Goal: Task Accomplishment & Management: Complete application form

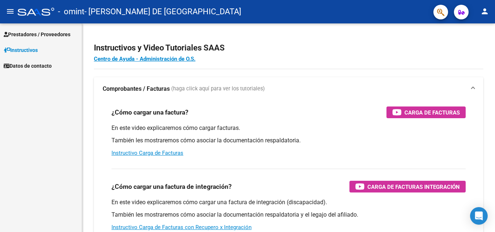
click at [40, 35] on span "Prestadores / Proveedores" at bounding box center [37, 34] width 67 height 8
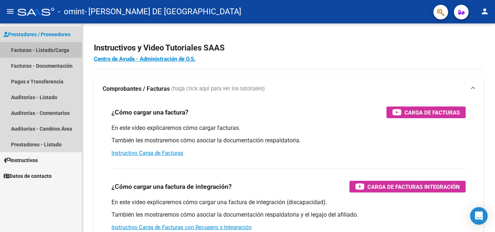
click at [45, 52] on link "Facturas - Listado/Carga" at bounding box center [41, 50] width 82 height 16
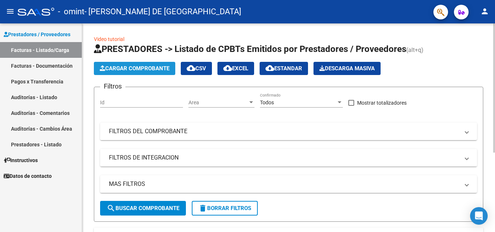
click at [135, 71] on span "Cargar Comprobante" at bounding box center [135, 68] width 70 height 7
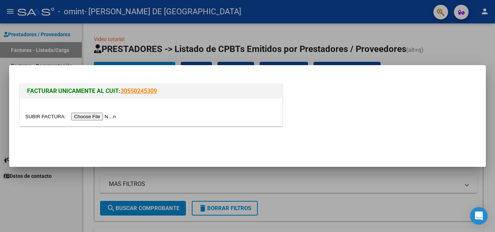
click at [42, 118] on input "file" at bounding box center [71, 117] width 93 height 8
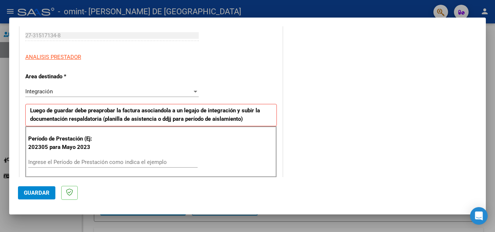
scroll to position [116, 0]
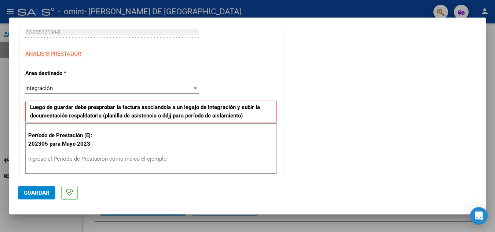
click at [133, 158] on input "Ingrese el Período de Prestación como indica el ejemplo" at bounding box center [112, 159] width 169 height 7
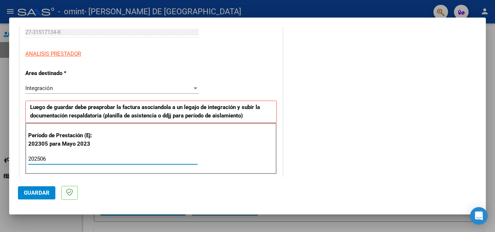
type input "202506"
click at [148, 89] on div "Integración" at bounding box center [108, 88] width 167 height 7
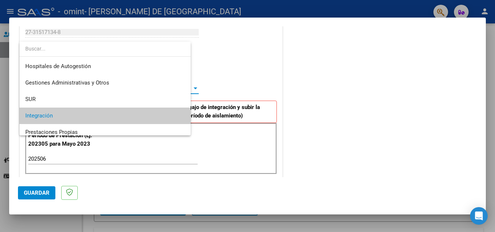
scroll to position [27, 0]
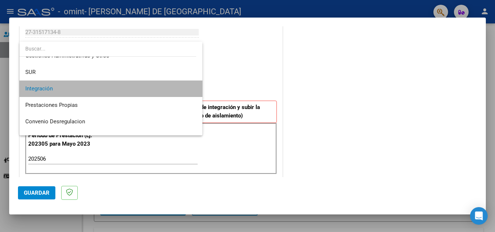
drag, startPoint x: 196, startPoint y: 93, endPoint x: 195, endPoint y: 81, distance: 12.2
click at [195, 81] on mat-option "Integración" at bounding box center [110, 89] width 183 height 17
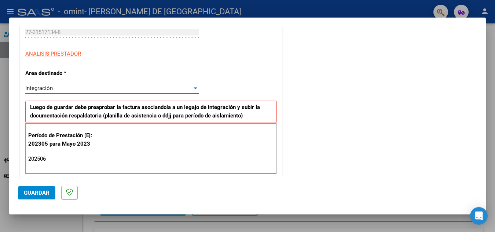
click at [188, 88] on div "Integración" at bounding box center [108, 88] width 167 height 7
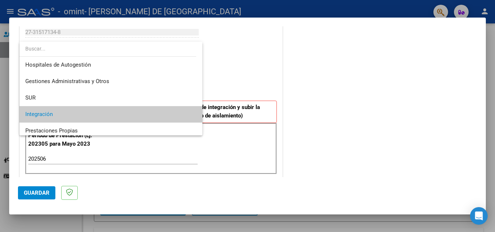
scroll to position [0, 0]
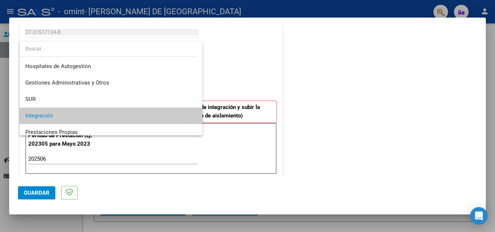
click at [67, 120] on span "Integración" at bounding box center [110, 116] width 171 height 17
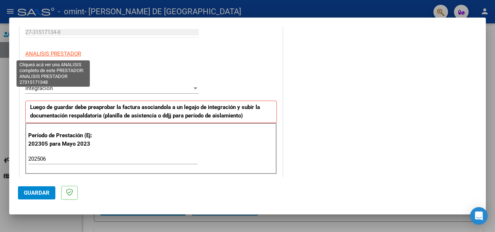
click at [63, 54] on span "ANALISIS PRESTADOR" at bounding box center [53, 54] width 56 height 7
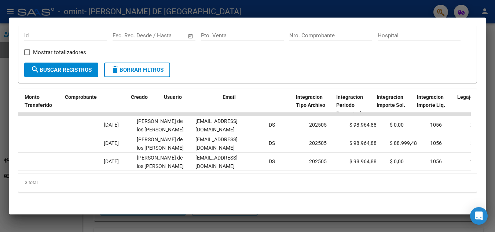
scroll to position [0, 607]
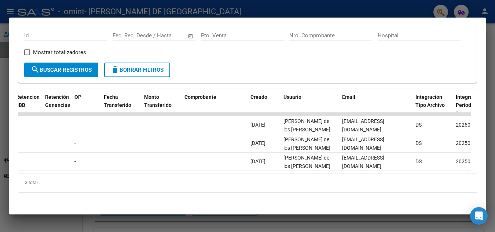
click at [297, 174] on div "3 total" at bounding box center [247, 183] width 459 height 18
drag, startPoint x: 359, startPoint y: 171, endPoint x: 287, endPoint y: 175, distance: 71.7
click at [287, 175] on div "3 total" at bounding box center [247, 183] width 459 height 18
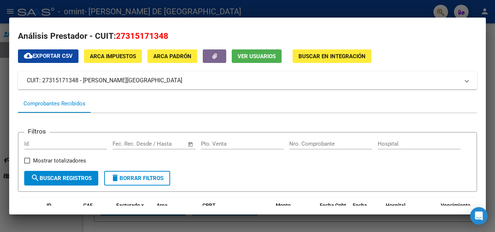
scroll to position [0, 0]
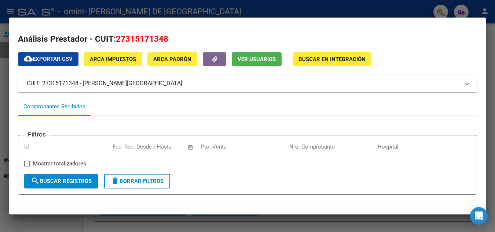
click at [6, 86] on div at bounding box center [247, 116] width 495 height 232
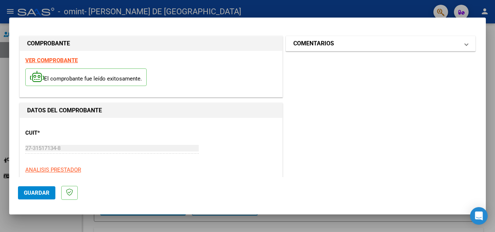
click at [344, 48] on mat-expansion-panel-header "COMENTARIOS" at bounding box center [380, 43] width 189 height 15
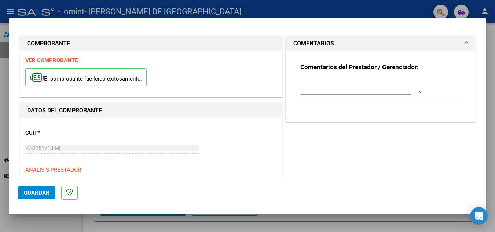
click at [459, 39] on mat-expansion-panel-header "COMENTARIOS" at bounding box center [380, 43] width 189 height 15
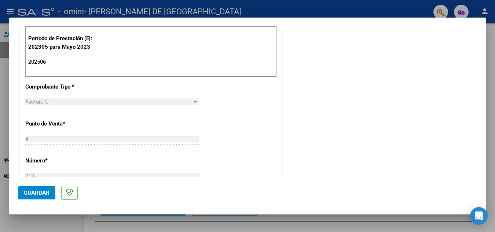
scroll to position [220, 0]
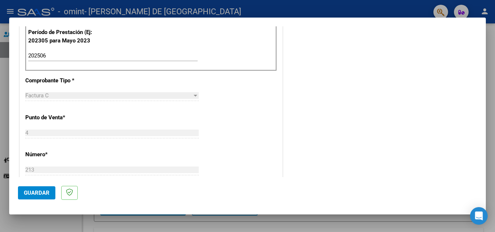
drag, startPoint x: 484, startPoint y: 75, endPoint x: 489, endPoint y: 107, distance: 32.7
click at [489, 107] on div at bounding box center [247, 116] width 495 height 232
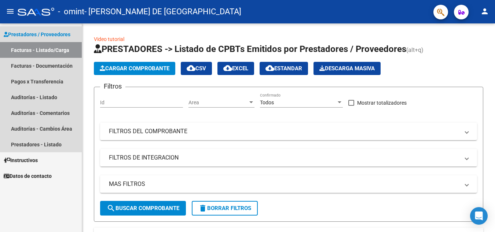
click at [34, 50] on link "Facturas - Listado/Carga" at bounding box center [41, 50] width 82 height 16
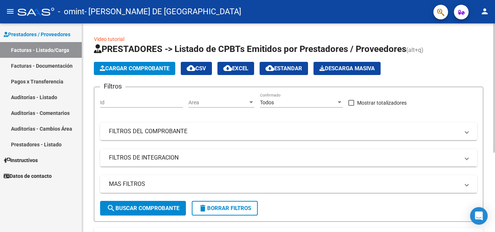
scroll to position [87, 0]
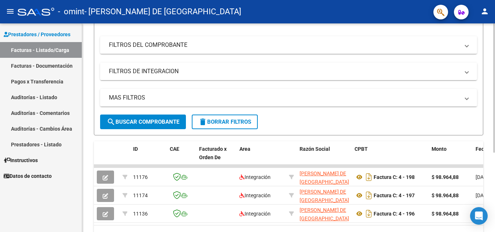
click at [494, 161] on div at bounding box center [494, 127] width 2 height 209
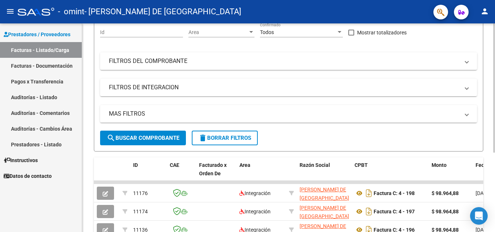
scroll to position [72, 0]
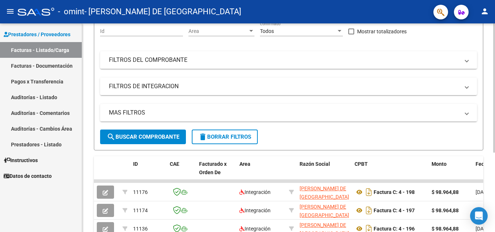
click at [495, 190] on div at bounding box center [494, 127] width 2 height 209
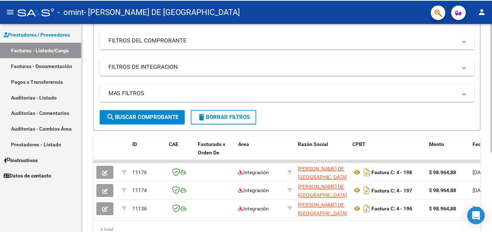
scroll to position [128, 0]
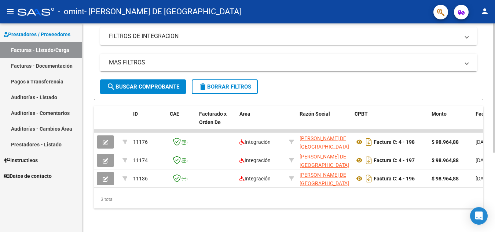
click at [494, 207] on div at bounding box center [494, 127] width 2 height 209
click at [28, 52] on link "Facturas - Listado/Carga" at bounding box center [41, 50] width 82 height 16
click at [494, 26] on div at bounding box center [494, 87] width 2 height 129
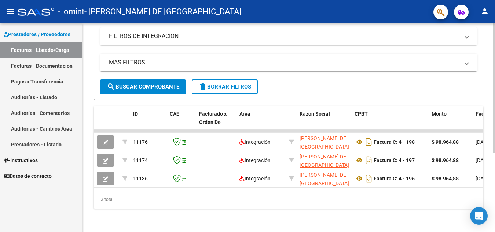
click at [494, 26] on div at bounding box center [494, 87] width 2 height 129
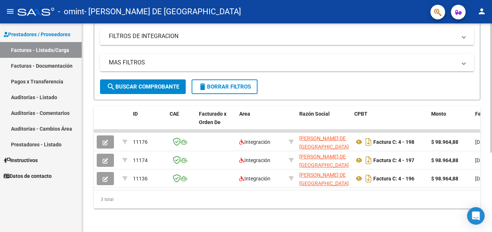
click at [491, 26] on div at bounding box center [492, 87] width 2 height 129
click at [70, 46] on link "Facturas - Listado/Carga" at bounding box center [41, 50] width 82 height 16
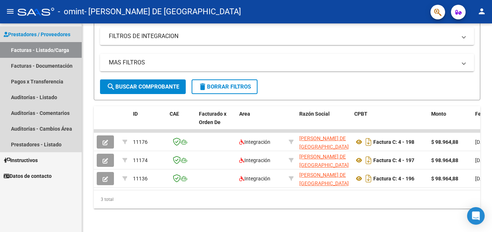
click at [67, 38] on span "Prestadores / Proveedores" at bounding box center [37, 34] width 67 height 8
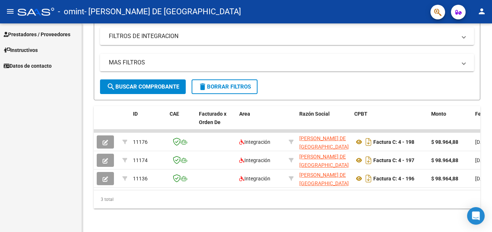
click at [67, 38] on span "Prestadores / Proveedores" at bounding box center [37, 34] width 67 height 8
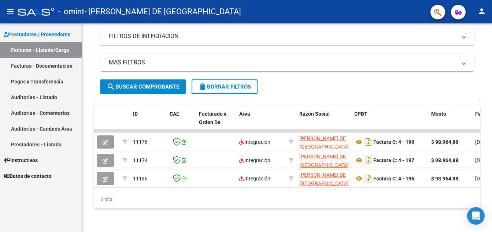
click at [23, 49] on link "Facturas - Listado/Carga" at bounding box center [41, 50] width 82 height 16
click at [25, 66] on link "Facturas - Documentación" at bounding box center [41, 66] width 82 height 16
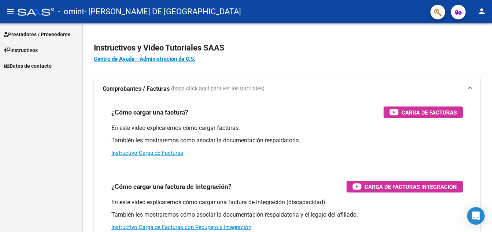
click at [48, 33] on span "Prestadores / Proveedores" at bounding box center [37, 34] width 67 height 8
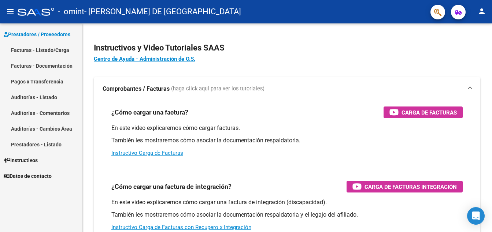
click at [44, 51] on link "Facturas - Listado/Carga" at bounding box center [41, 50] width 82 height 16
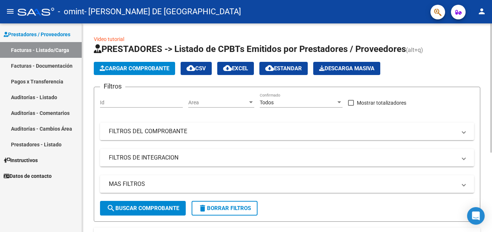
click at [145, 65] on span "Cargar Comprobante" at bounding box center [135, 68] width 70 height 7
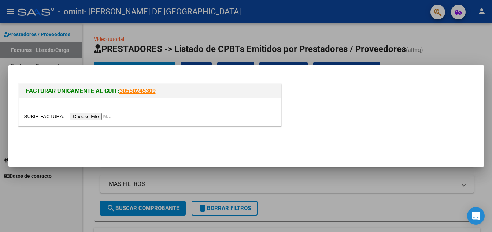
click at [30, 114] on input "file" at bounding box center [70, 117] width 93 height 8
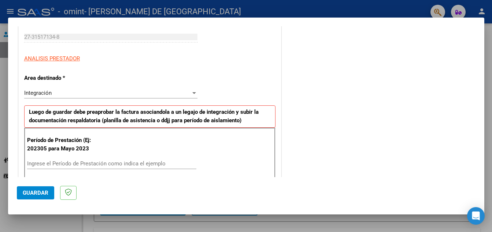
scroll to position [154, 0]
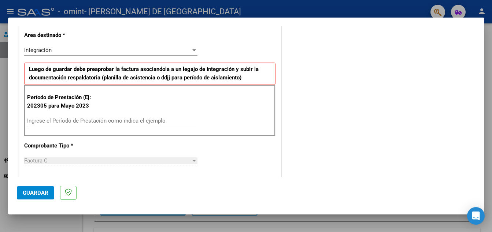
click at [101, 120] on input "Ingrese el Período de Prestación como indica el ejemplo" at bounding box center [111, 121] width 169 height 7
type input "202506"
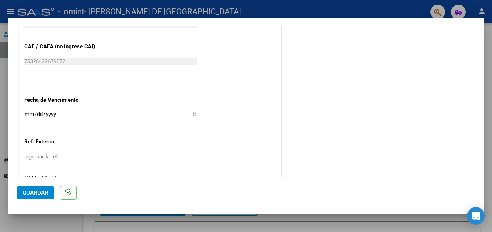
scroll to position [446, 0]
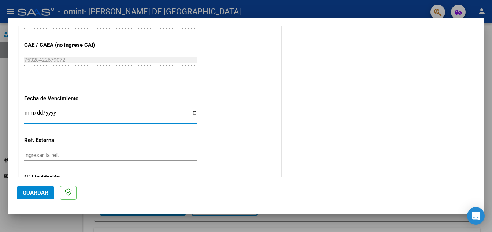
click at [29, 110] on input "Ingresar la fecha" at bounding box center [110, 116] width 173 height 12
type input "[DATE]"
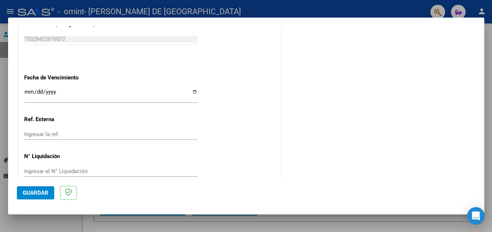
scroll to position [471, 0]
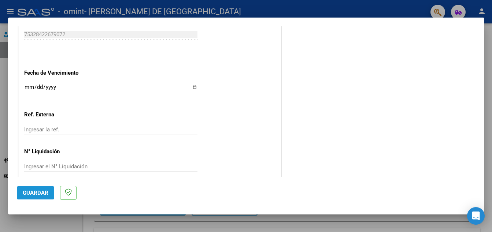
click at [39, 192] on span "Guardar" at bounding box center [36, 193] width 26 height 7
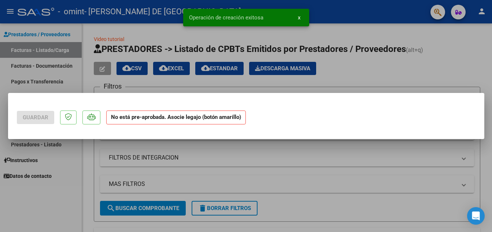
scroll to position [0, 0]
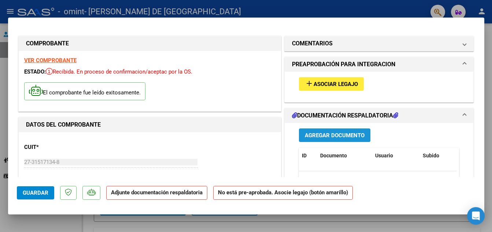
click at [333, 132] on button "Agregar Documento" at bounding box center [335, 136] width 72 height 14
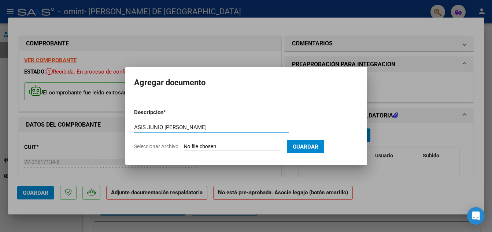
type input "ASIS JUNIO [PERSON_NAME]"
click at [196, 144] on input "Seleccionar Archivo" at bounding box center [232, 147] width 97 height 7
type input "C:\fakepath\[PERSON_NAME]. JUNIO.pdf"
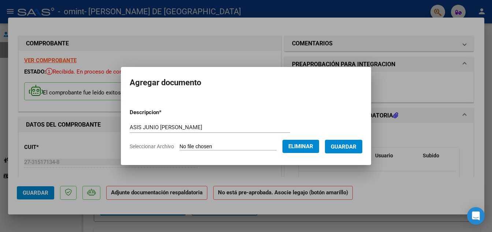
click at [357, 145] on span "Guardar" at bounding box center [344, 147] width 26 height 7
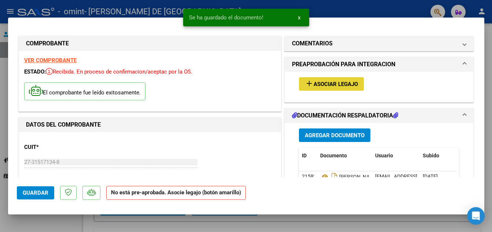
click at [332, 83] on span "Asociar Legajo" at bounding box center [336, 84] width 44 height 7
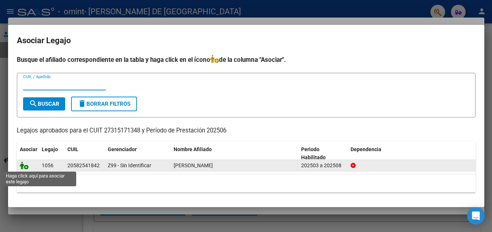
click at [25, 165] on icon at bounding box center [24, 166] width 9 height 8
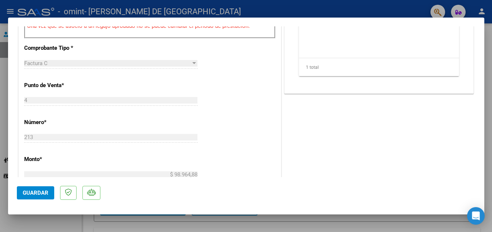
scroll to position [294, 0]
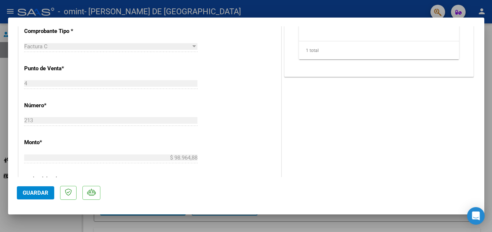
click at [46, 191] on span "Guardar" at bounding box center [36, 193] width 26 height 7
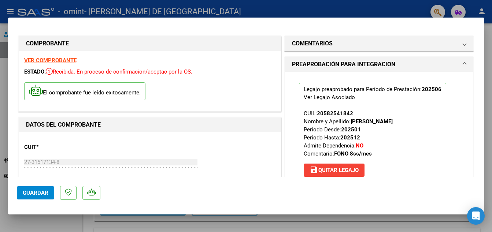
click at [488, 32] on div at bounding box center [246, 116] width 492 height 232
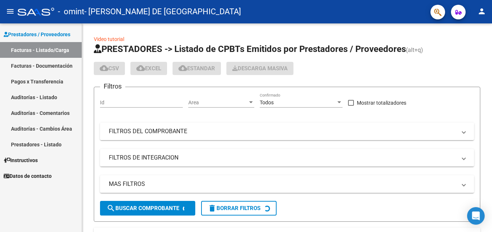
click at [488, 32] on div "Video tutorial PRESTADORES -> Listado de CPBTs Emitidos por Prestadores / Prove…" at bounding box center [287, 189] width 410 height 333
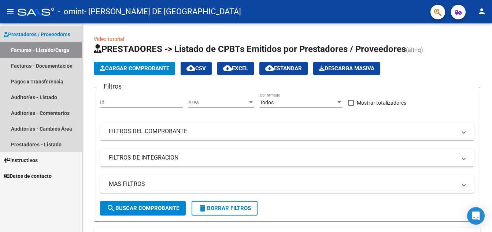
click at [53, 49] on link "Facturas - Listado/Carga" at bounding box center [41, 50] width 82 height 16
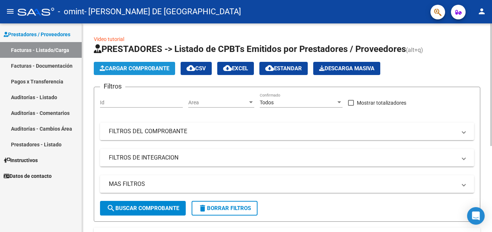
click at [150, 67] on span "Cargar Comprobante" at bounding box center [135, 68] width 70 height 7
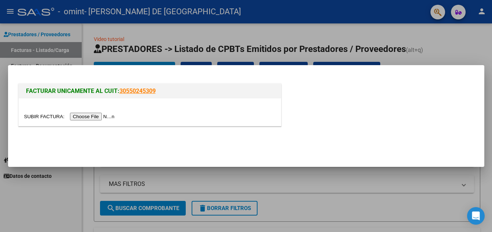
click at [42, 116] on input "file" at bounding box center [70, 117] width 93 height 8
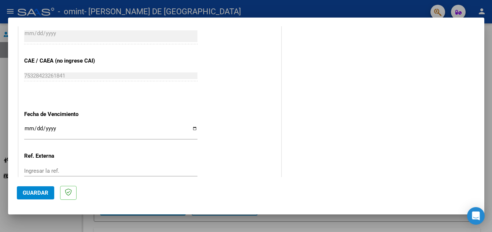
scroll to position [431, 0]
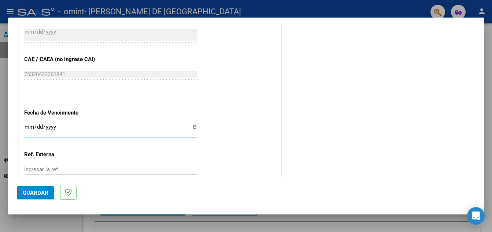
click at [30, 124] on input "Ingresar la fecha" at bounding box center [110, 130] width 173 height 12
type input "[DATE]"
click at [46, 190] on button "Guardar" at bounding box center [35, 193] width 37 height 13
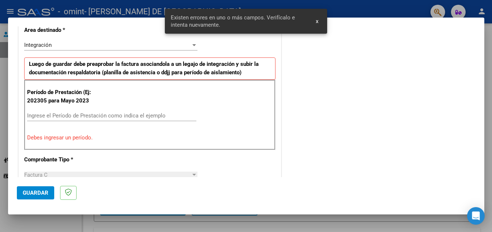
scroll to position [159, 0]
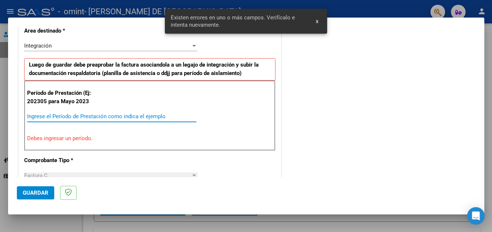
click at [71, 114] on input "Ingrese el Período de Prestación como indica el ejemplo" at bounding box center [111, 116] width 169 height 7
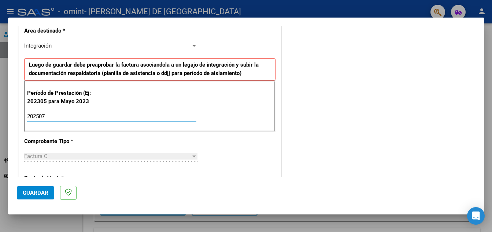
type input "202507"
click at [45, 192] on span "Guardar" at bounding box center [36, 193] width 26 height 7
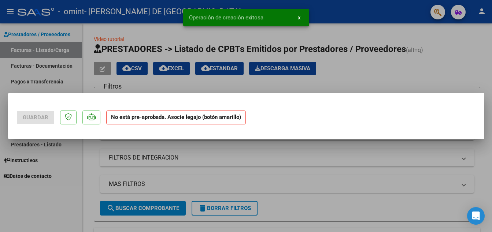
scroll to position [0, 0]
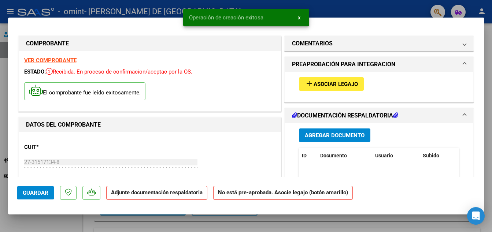
click at [334, 85] on span "Asociar Legajo" at bounding box center [336, 84] width 44 height 7
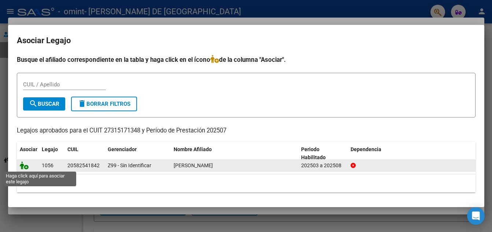
click at [23, 166] on icon at bounding box center [24, 166] width 9 height 8
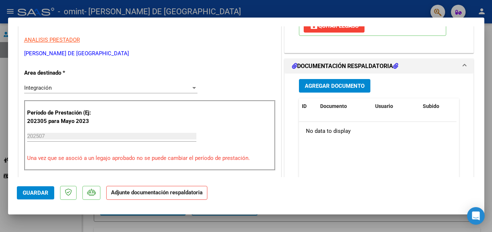
scroll to position [148, 0]
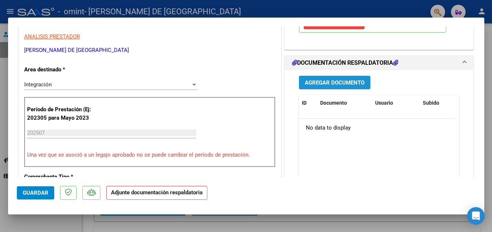
click at [334, 83] on span "Agregar Documento" at bounding box center [335, 83] width 60 height 7
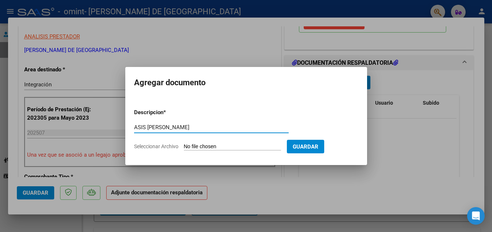
type input "ASIS [PERSON_NAME]"
click at [206, 144] on input "Seleccionar Archivo" at bounding box center [232, 147] width 97 height 7
type input "C:\fakepath\[PERSON_NAME]. JULIO.pdf"
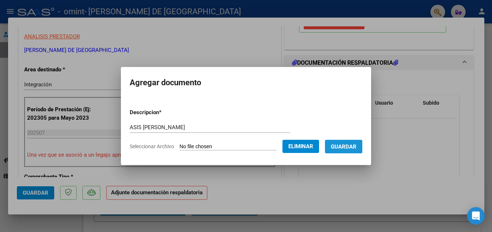
click at [338, 148] on button "Guardar" at bounding box center [343, 147] width 37 height 14
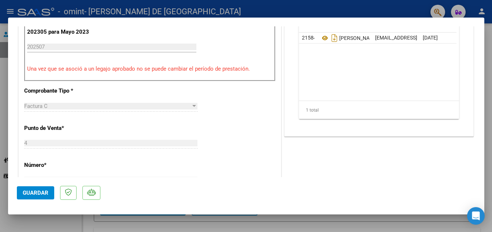
scroll to position [249, 0]
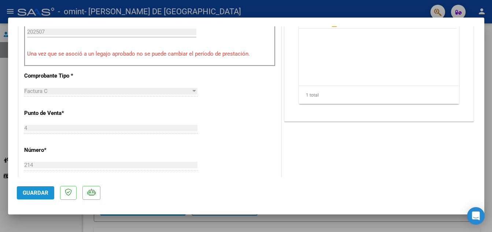
click at [38, 194] on span "Guardar" at bounding box center [36, 193] width 26 height 7
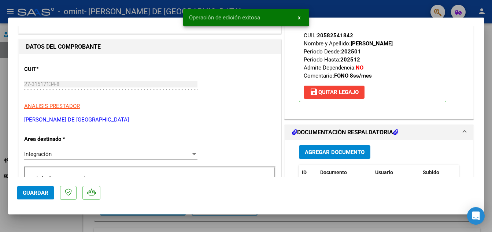
scroll to position [0, 0]
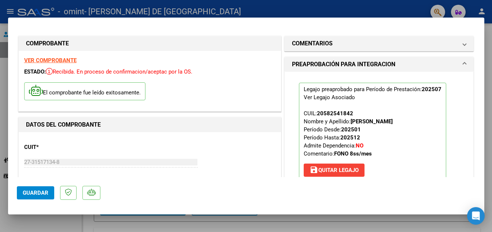
click at [228, 9] on div at bounding box center [246, 116] width 492 height 232
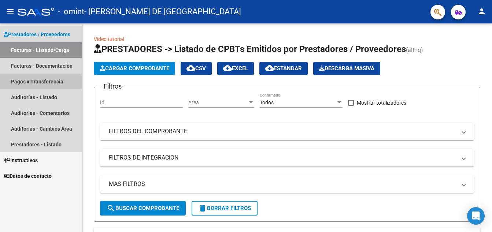
click at [29, 81] on link "Pagos x Transferencia" at bounding box center [41, 82] width 82 height 16
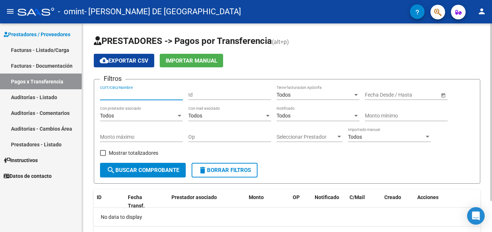
click at [126, 94] on input "CUIT/CBU/Nombre" at bounding box center [141, 95] width 83 height 6
type input "27315171348"
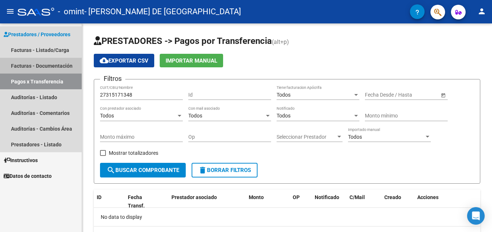
click at [52, 66] on link "Facturas - Documentación" at bounding box center [41, 66] width 82 height 16
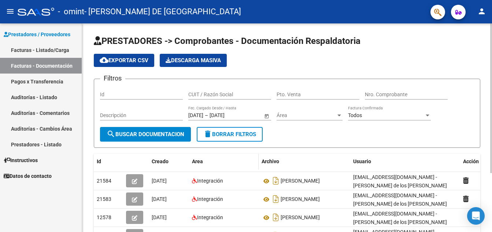
click at [245, 165] on div "Area" at bounding box center [224, 162] width 64 height 8
